Goal: Information Seeking & Learning: Check status

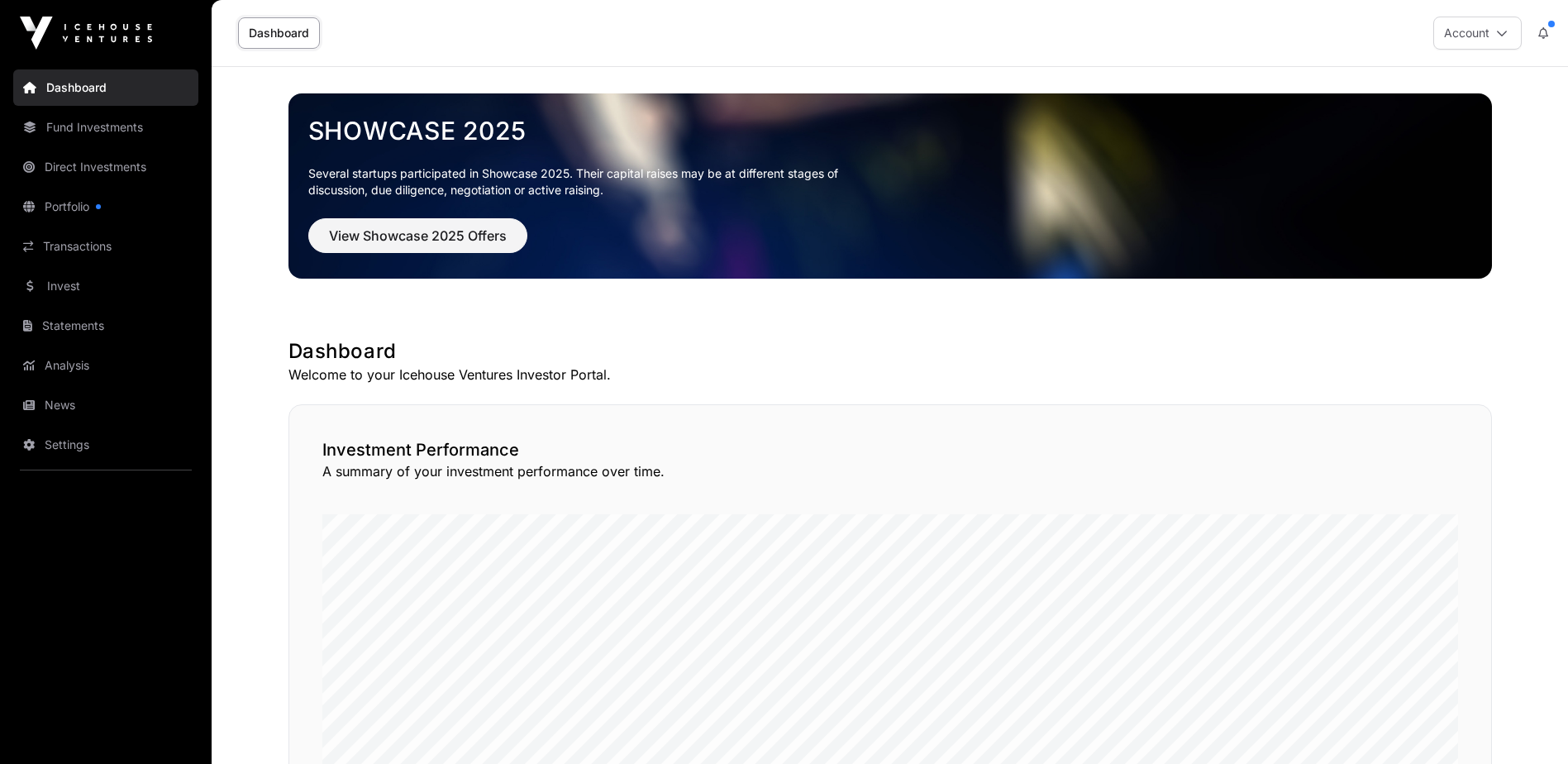
click at [72, 320] on link "Statements" at bounding box center [105, 325] width 185 height 37
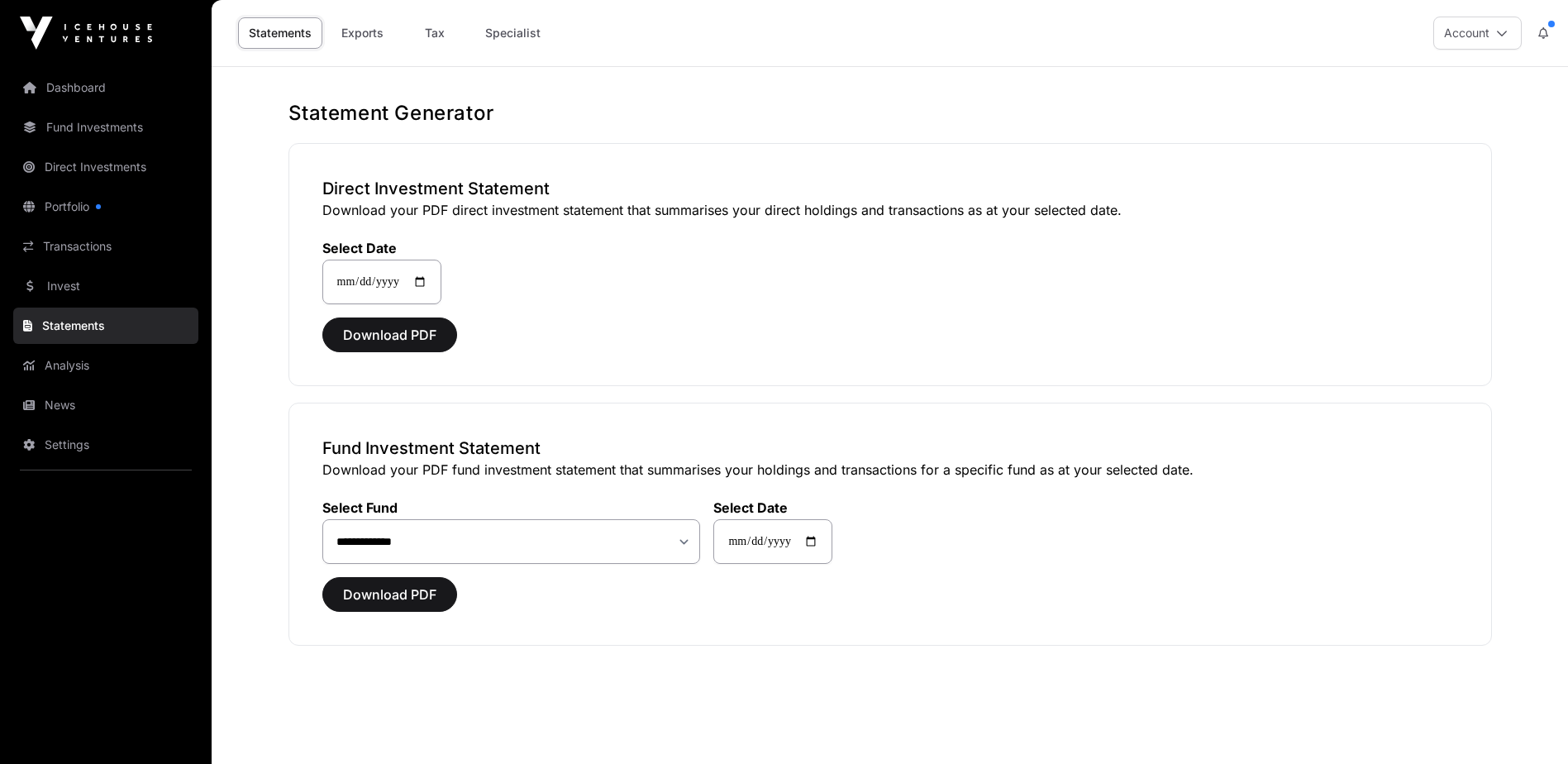
click at [439, 35] on link "Tax" at bounding box center [434, 32] width 66 height 32
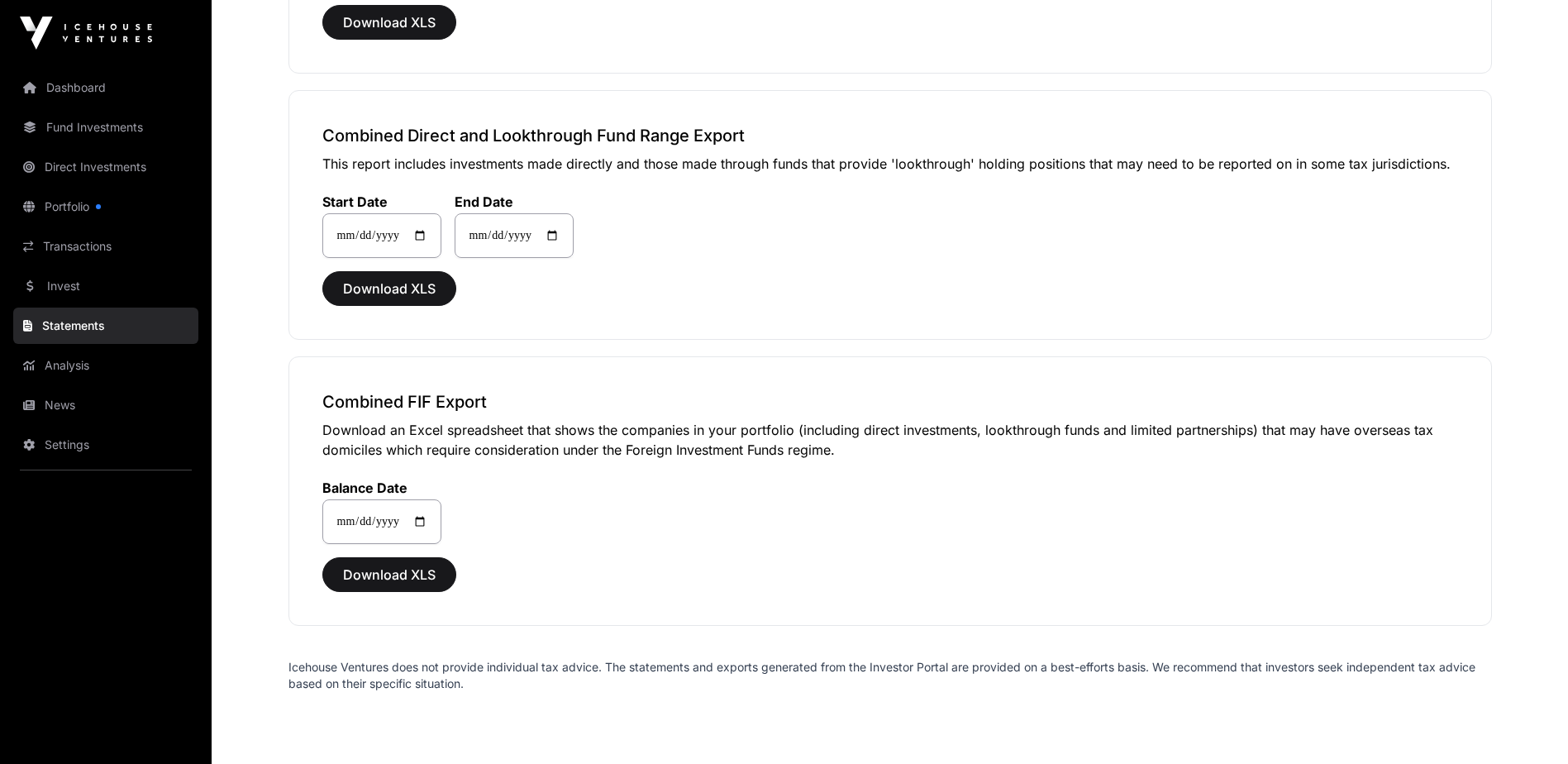
scroll to position [1224, 0]
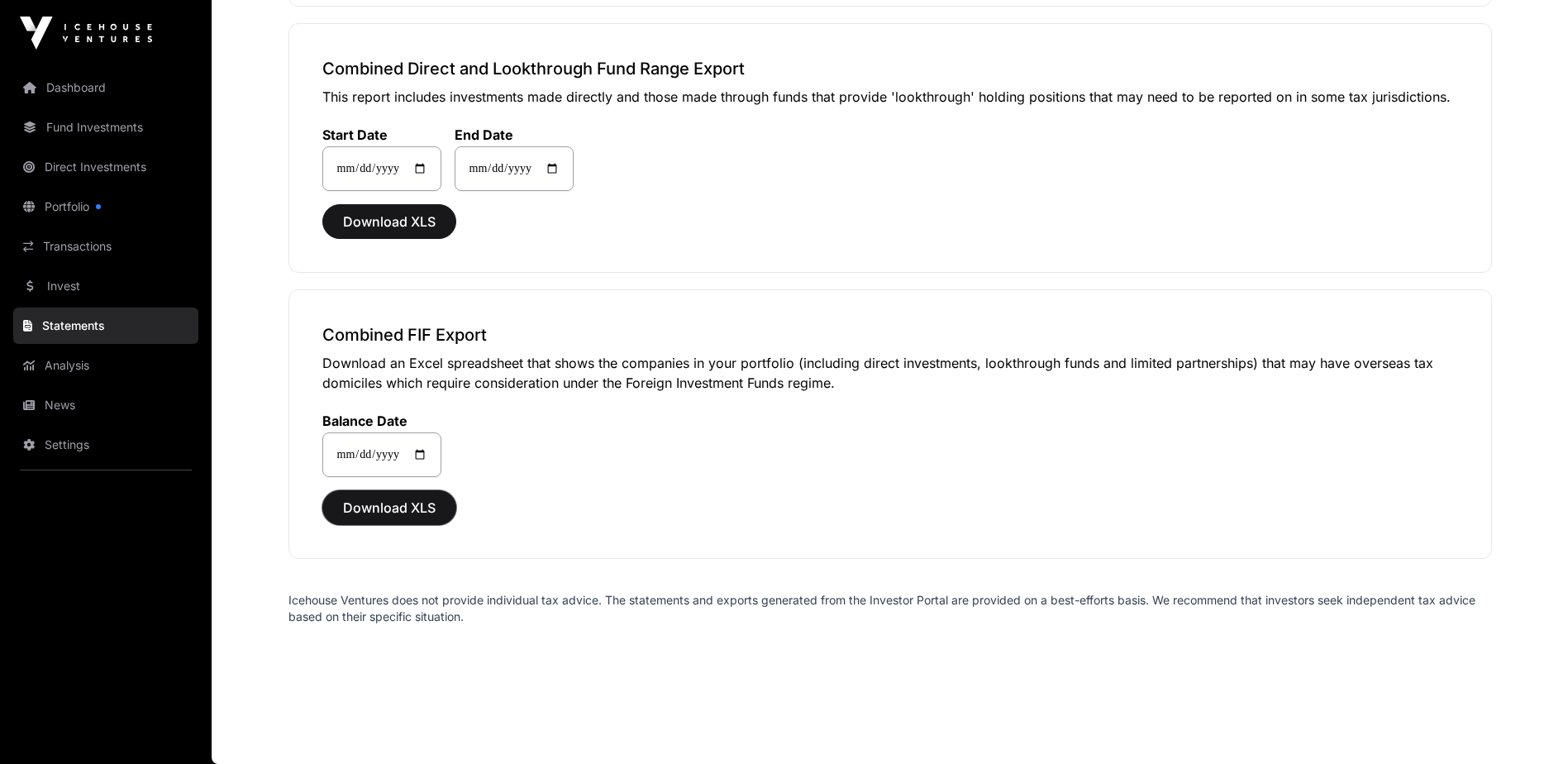
click at [361, 508] on span "Download XLS" at bounding box center [389, 507] width 92 height 20
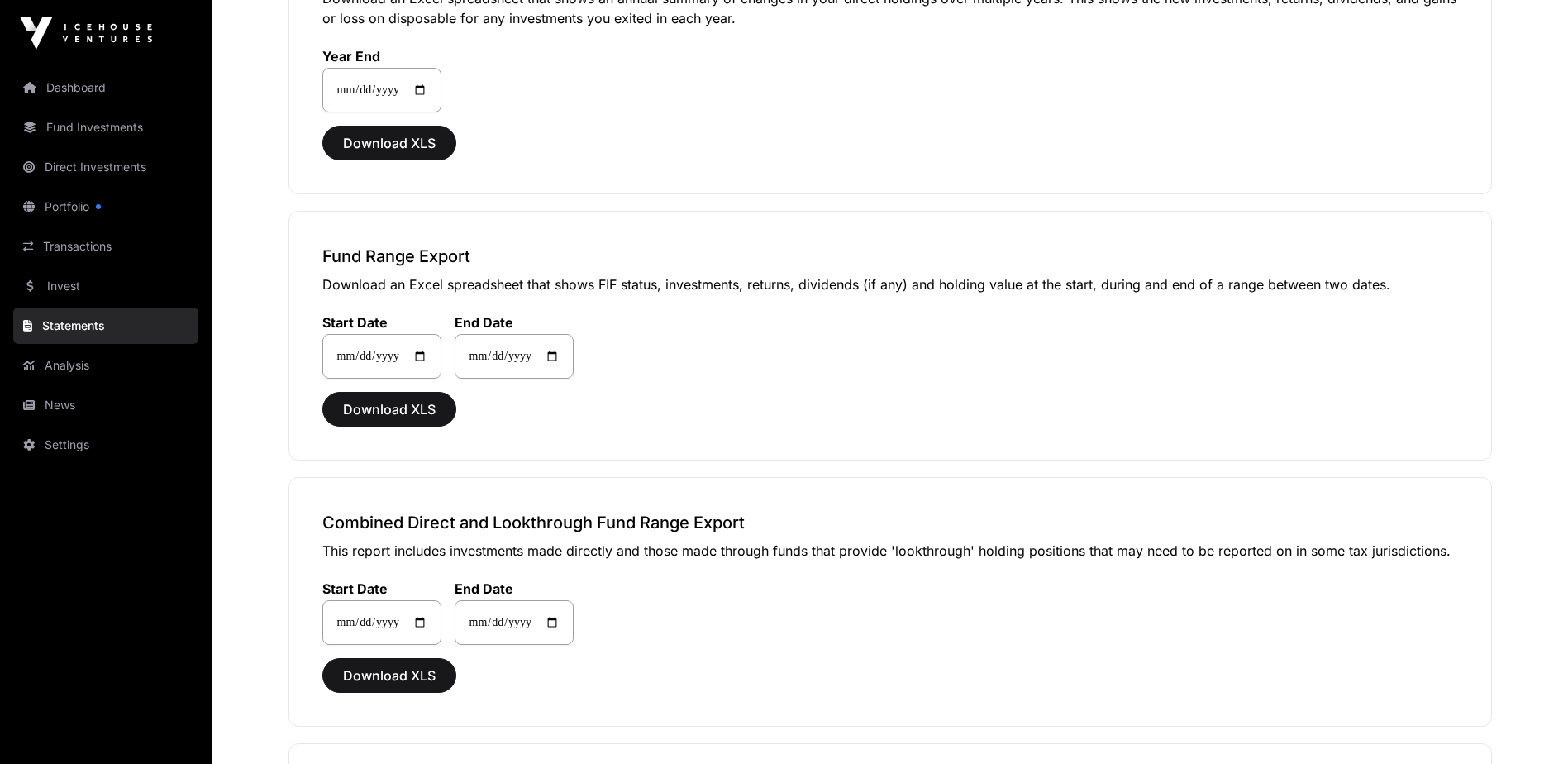
scroll to position [744, 0]
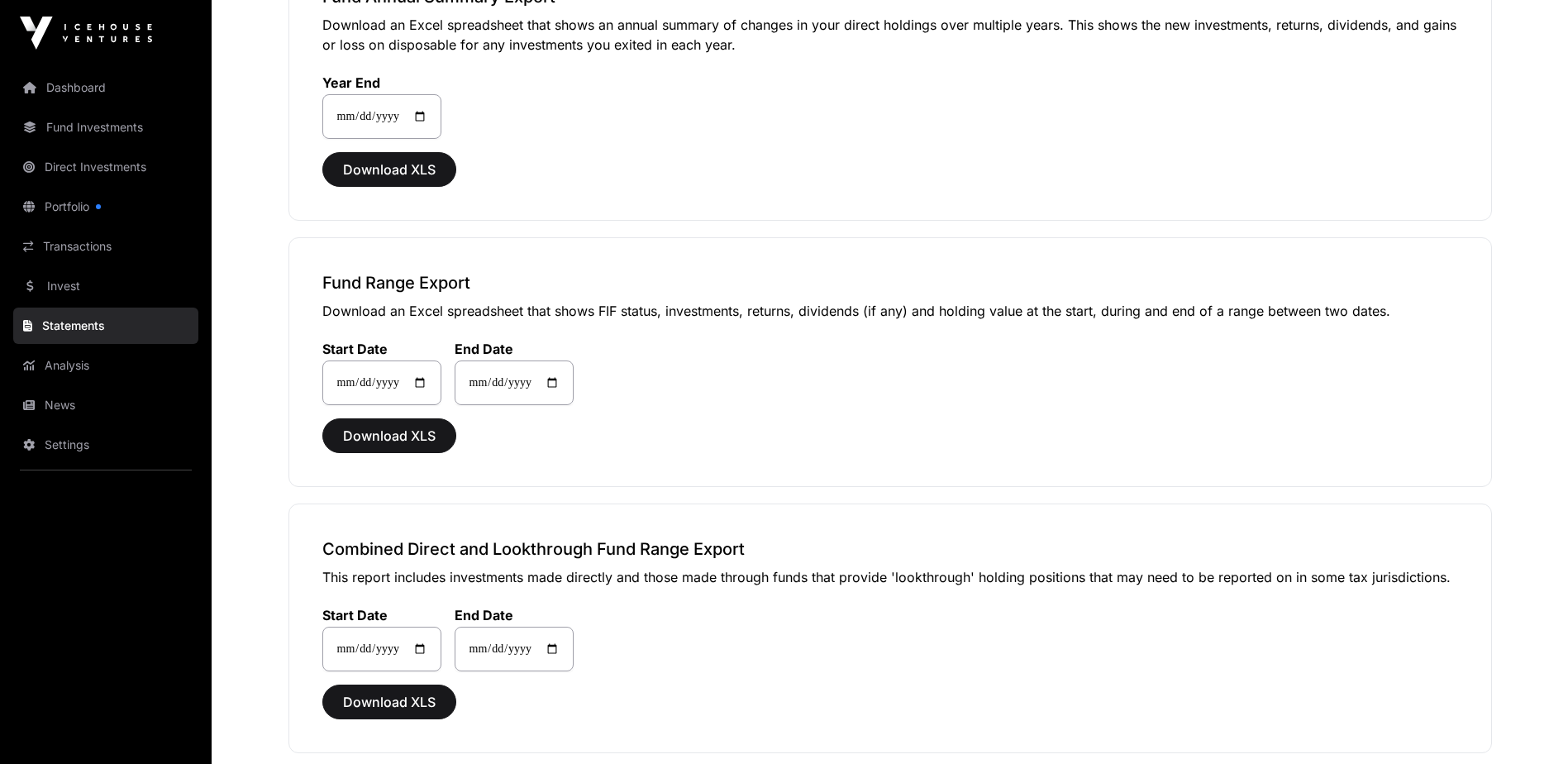
click at [129, 171] on link "Direct Investments" at bounding box center [105, 166] width 185 height 37
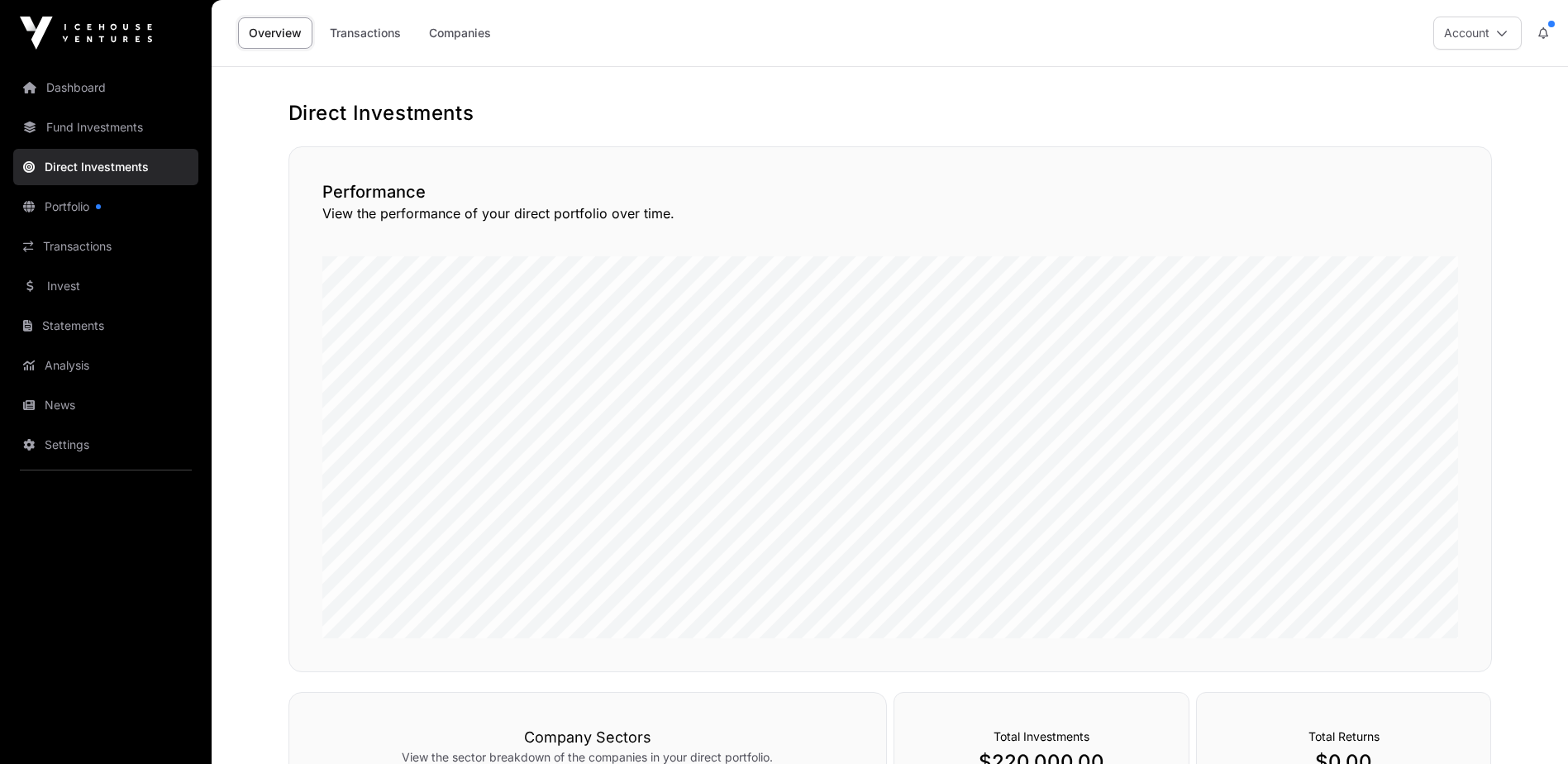
click at [369, 25] on link "Transactions" at bounding box center [365, 32] width 92 height 32
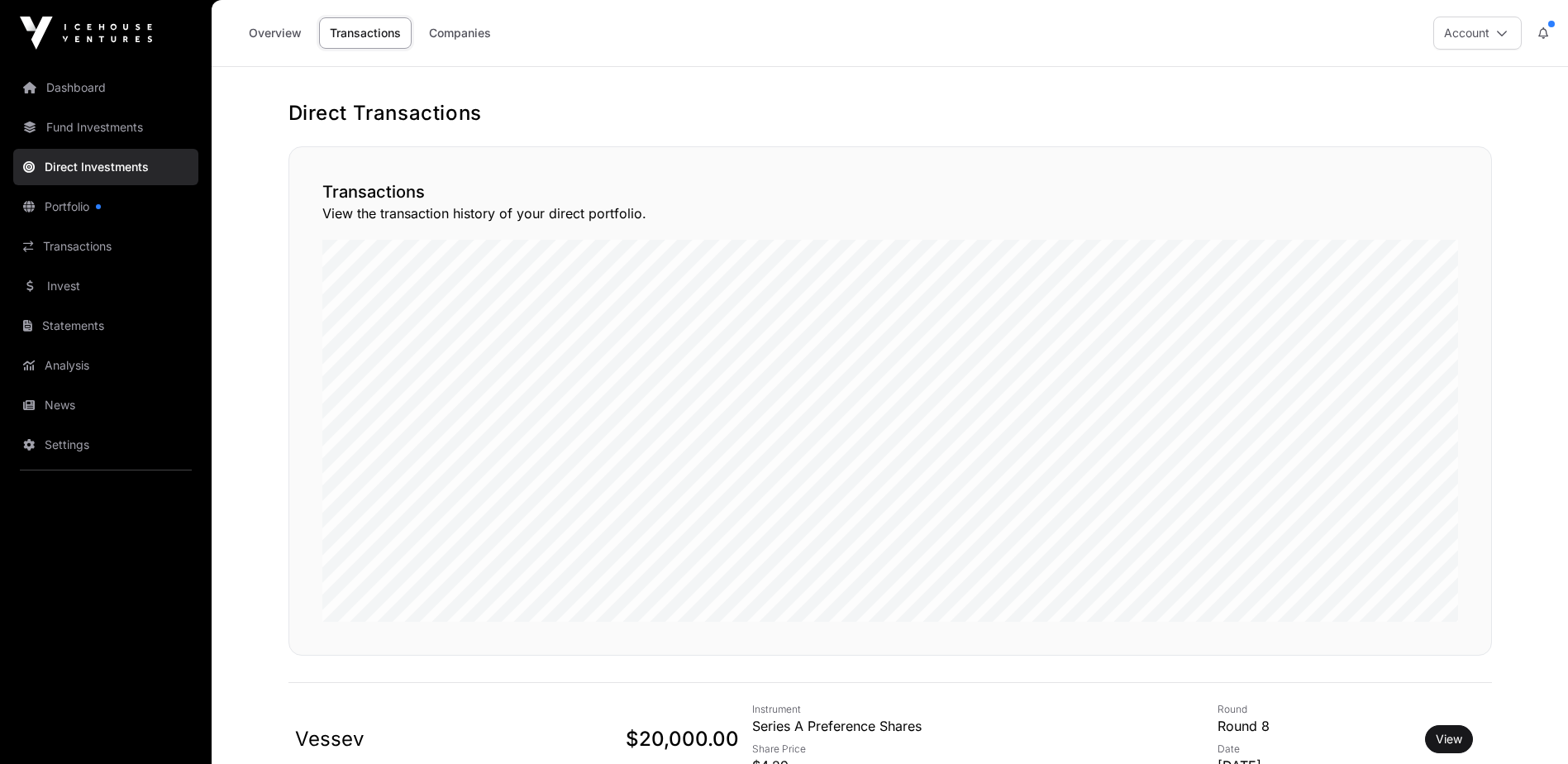
click at [126, 131] on link "Fund Investments" at bounding box center [105, 127] width 185 height 37
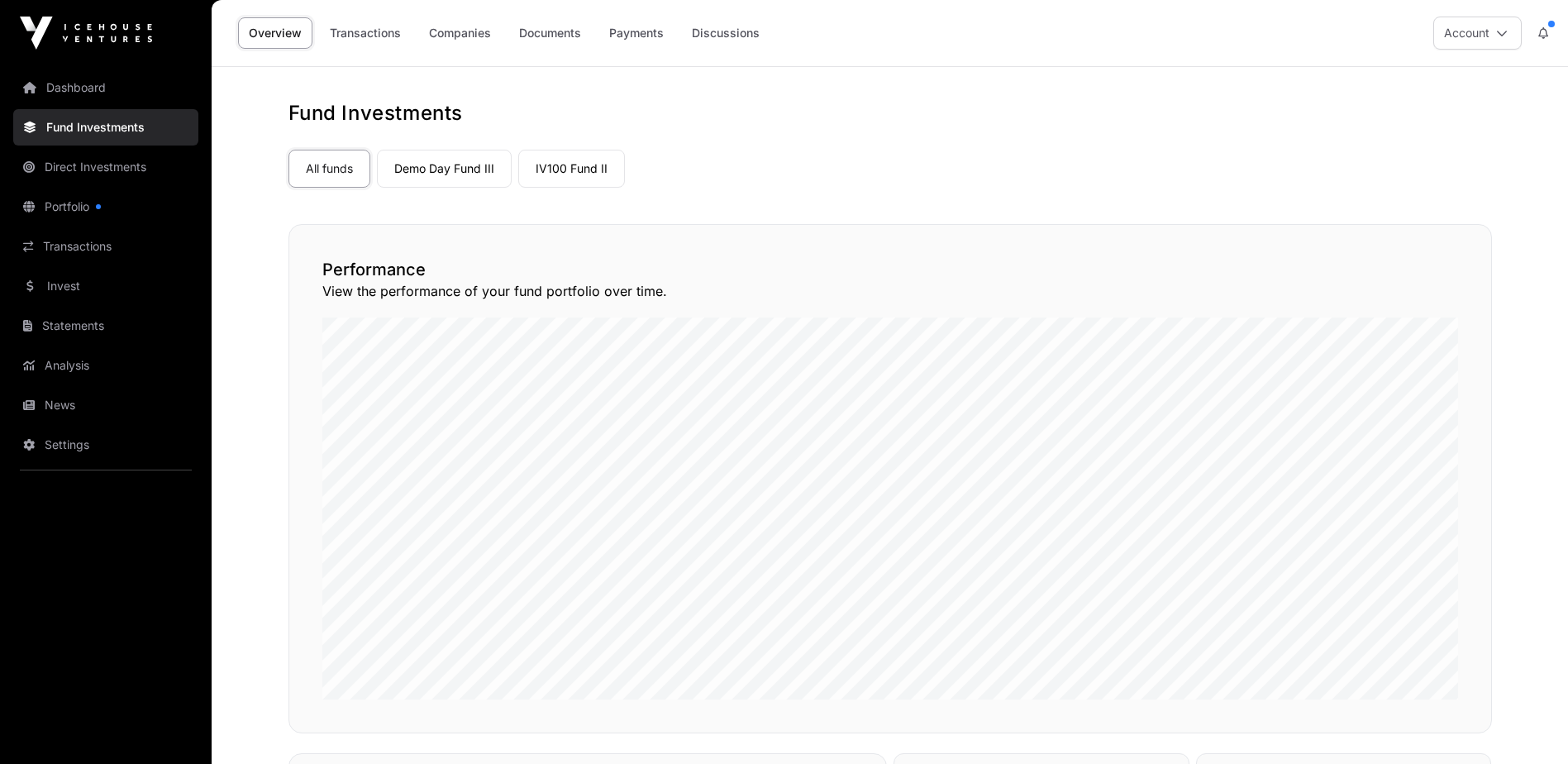
click at [385, 27] on link "Transactions" at bounding box center [365, 32] width 92 height 32
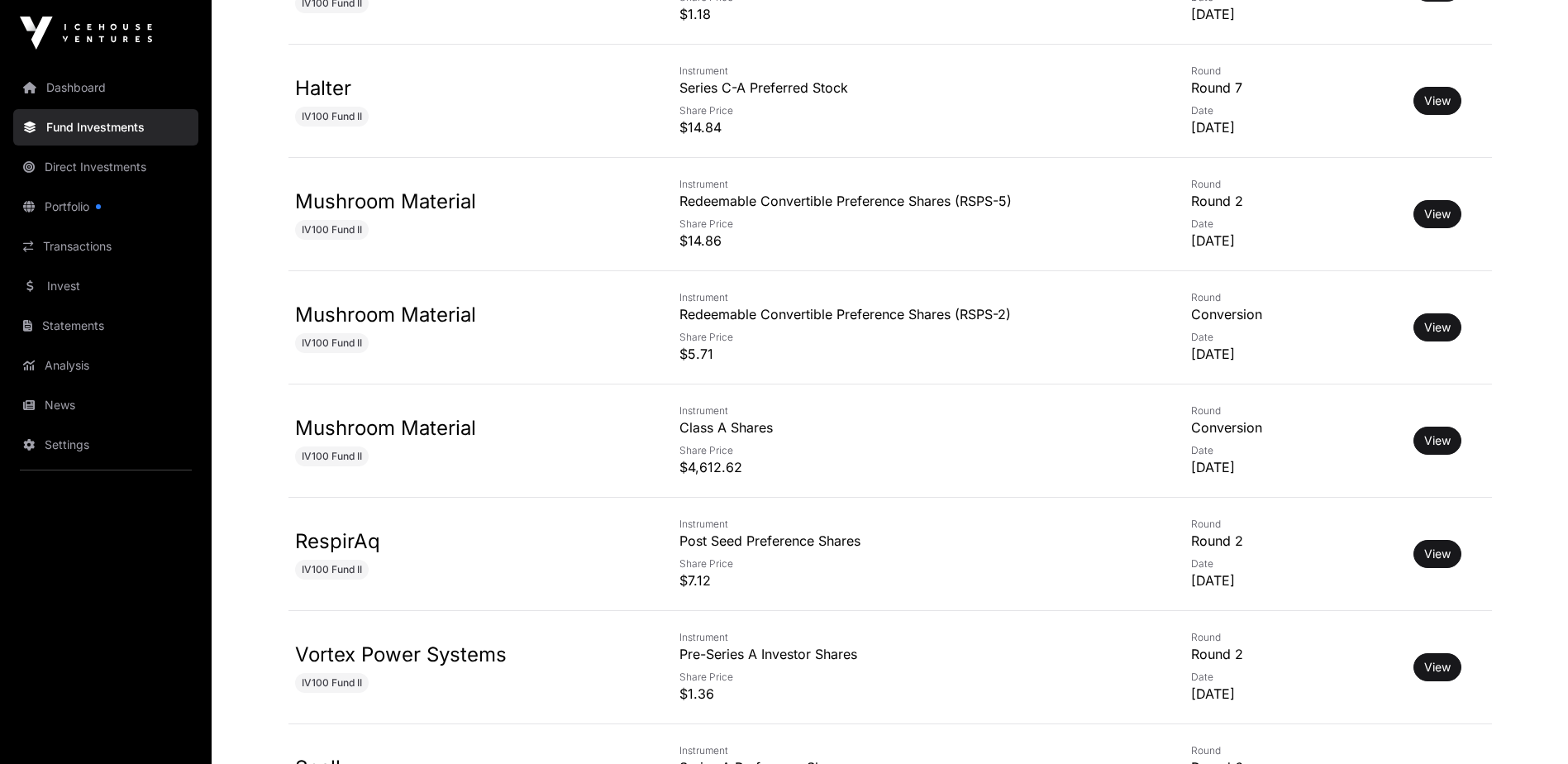
scroll to position [5374, 0]
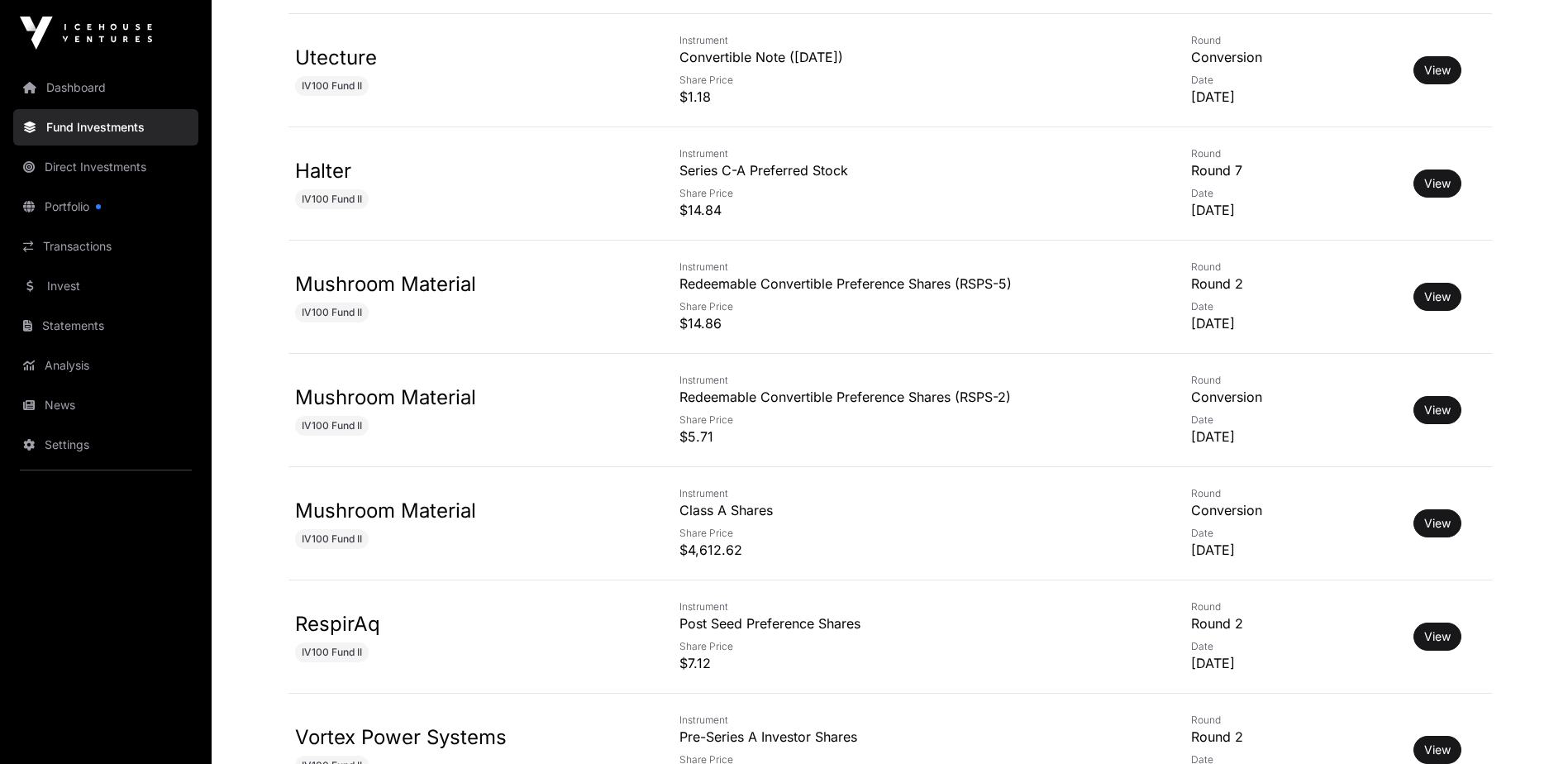
click at [1437, 517] on link "View" at bounding box center [1437, 522] width 26 height 16
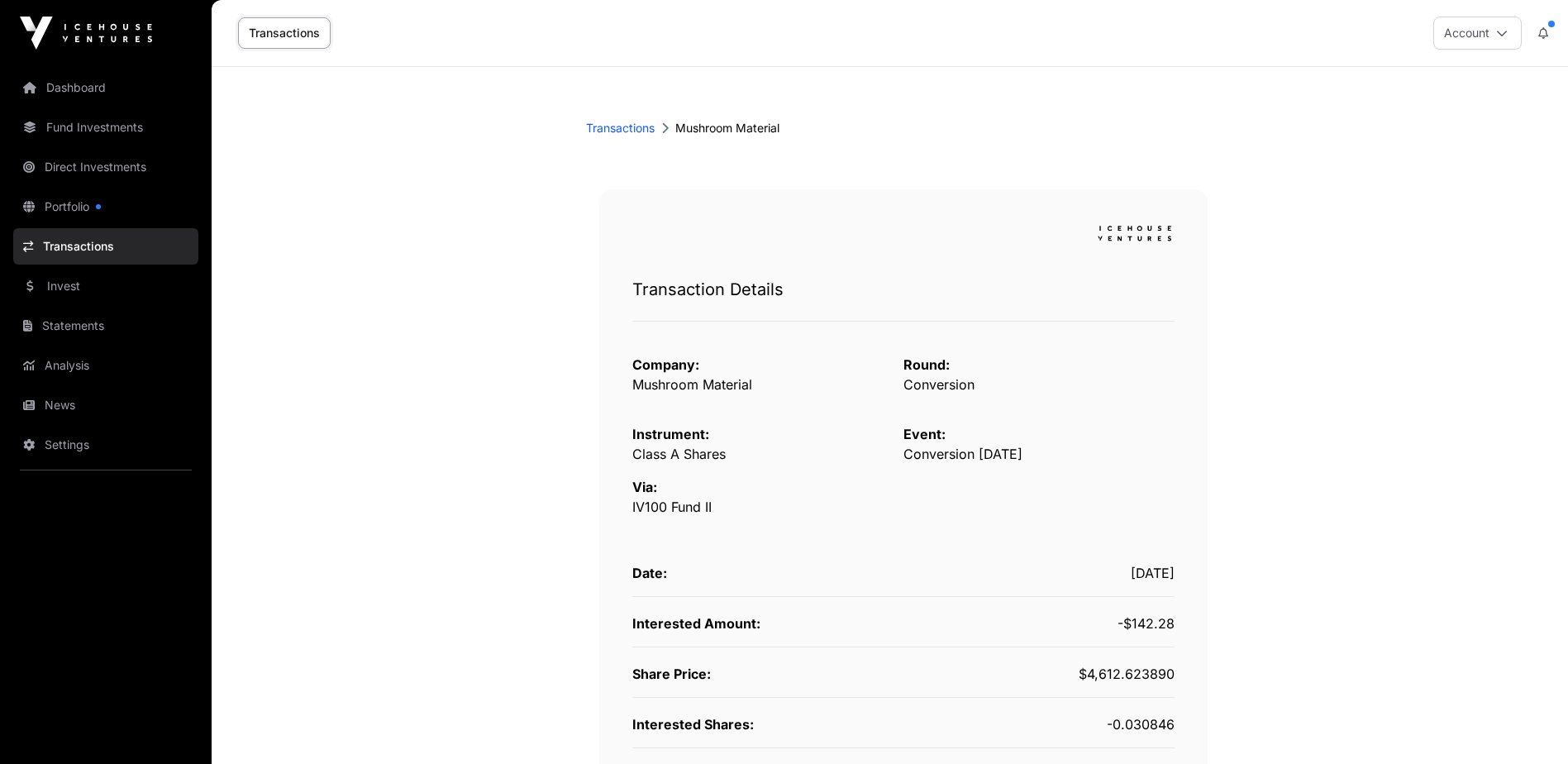
click at [116, 130] on link "Fund Investments" at bounding box center [105, 127] width 185 height 37
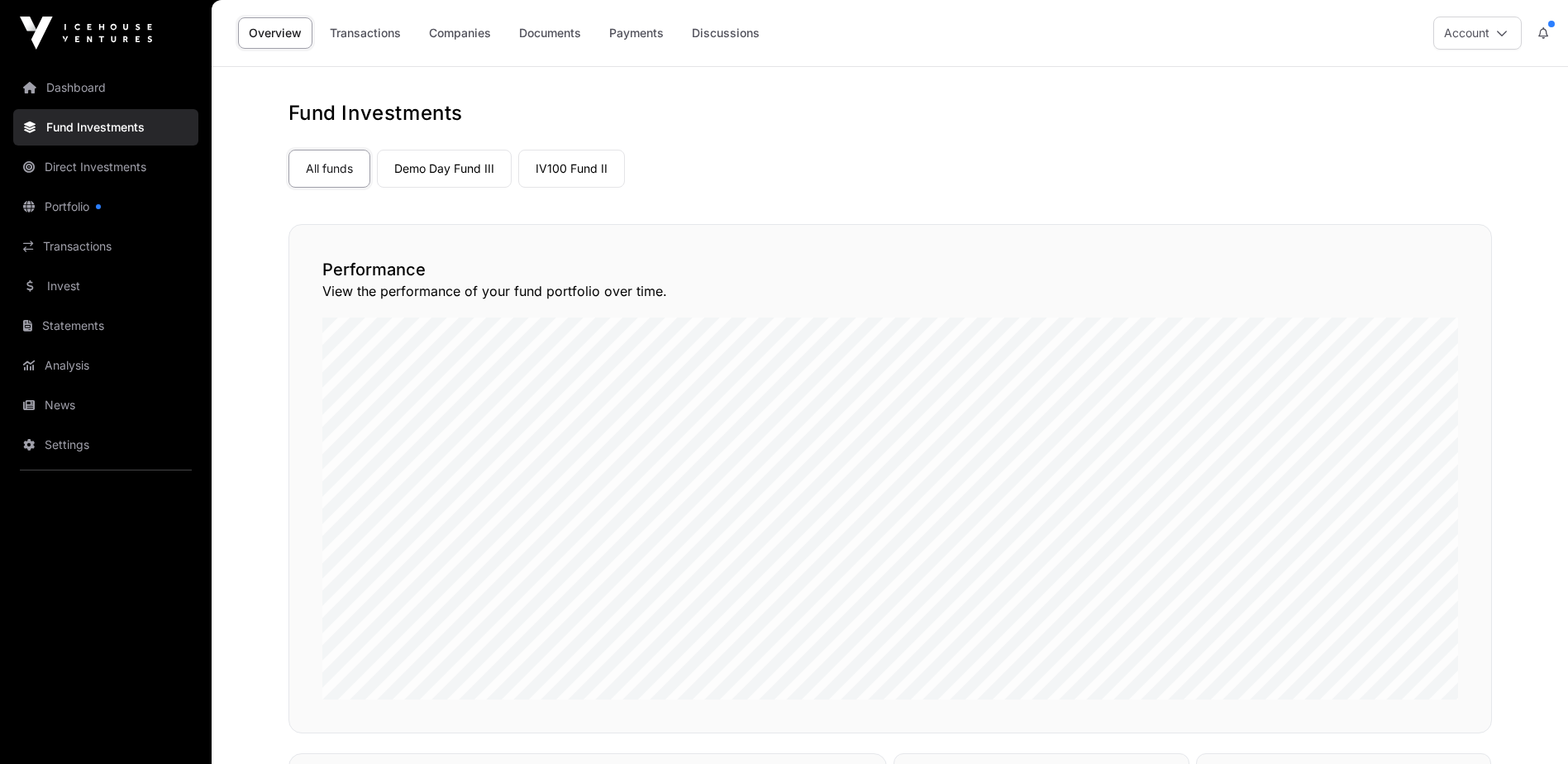
click at [363, 36] on link "Transactions" at bounding box center [365, 32] width 92 height 32
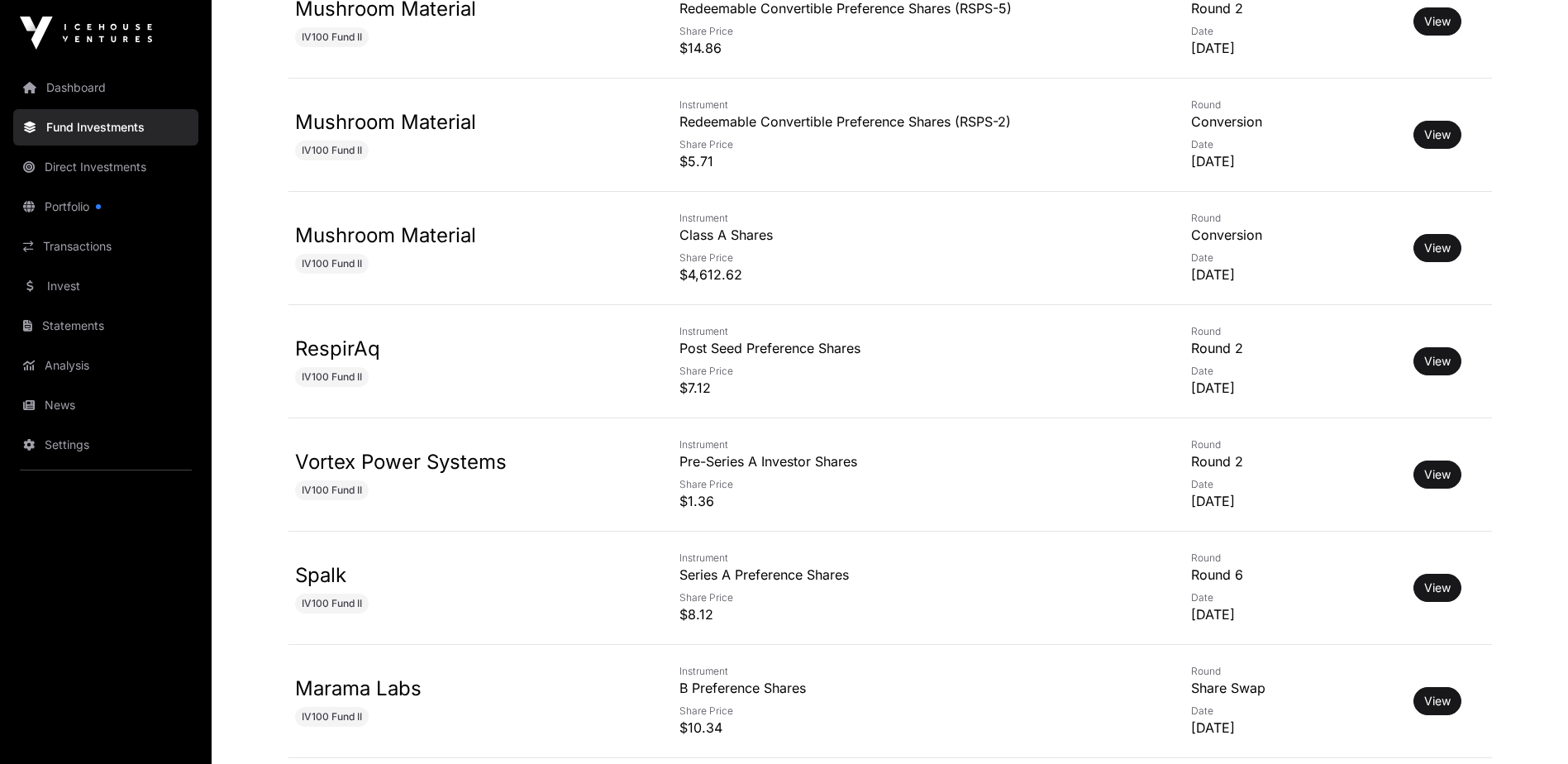
scroll to position [5705, 0]
